Goal: Task Accomplishment & Management: Manage account settings

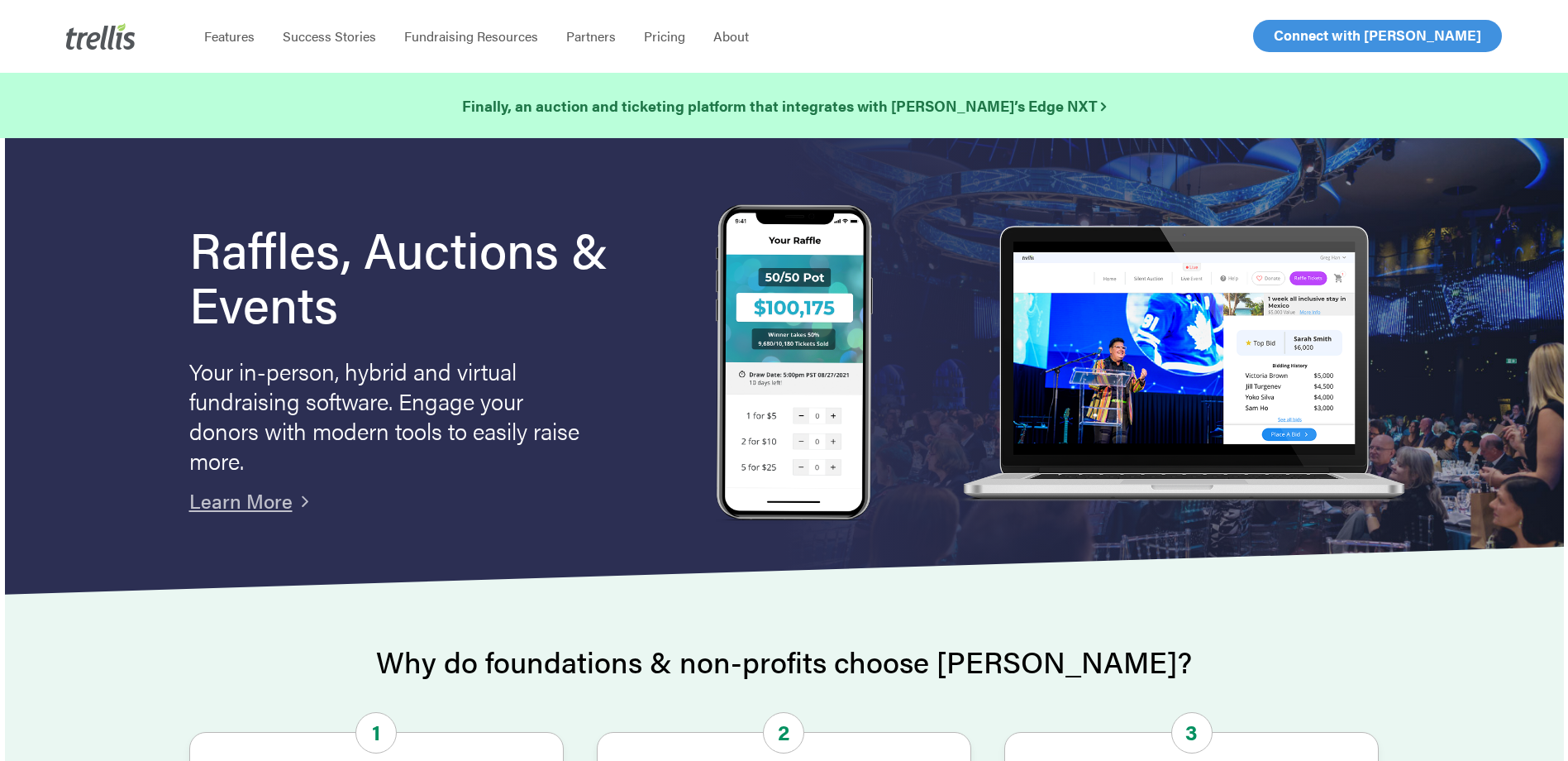
drag, startPoint x: 0, startPoint y: 0, endPoint x: 1290, endPoint y: 39, distance: 1290.6
click at [1290, 39] on span "Log In" at bounding box center [1292, 35] width 40 height 20
click at [1303, 39] on span "Log In" at bounding box center [1292, 35] width 40 height 20
